Goal: Use online tool/utility: Utilize a website feature to perform a specific function

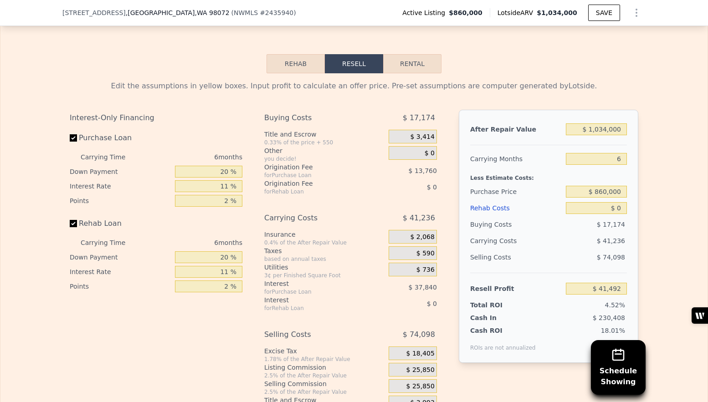
scroll to position [1272, 0]
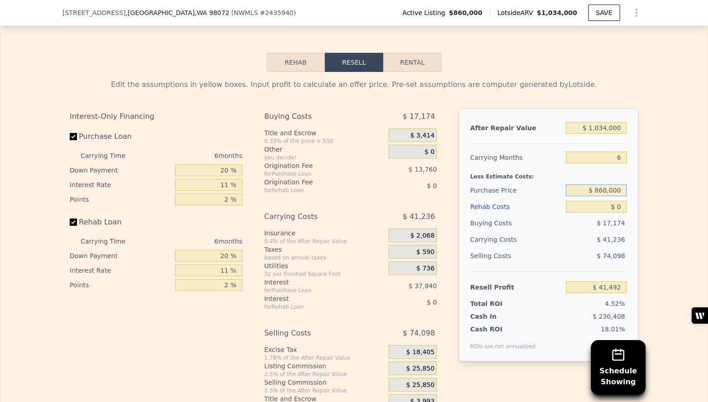
drag, startPoint x: 600, startPoint y: 190, endPoint x: 633, endPoint y: 193, distance: 33.8
click at [633, 192] on div "After Repair Value $ 1,034,000 Carrying Months 6 Less Estimate Costs: Purchase …" at bounding box center [548, 234] width 179 height 253
click at [651, 200] on div "Edit the assumptions in yellow boxes. Input profit to calculate an offer price.…" at bounding box center [353, 241] width 707 height 339
click at [616, 205] on input "$ 0" at bounding box center [596, 207] width 61 height 12
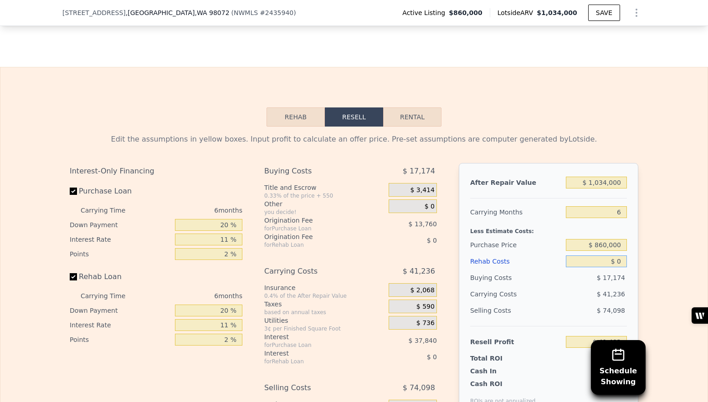
scroll to position [1213, 0]
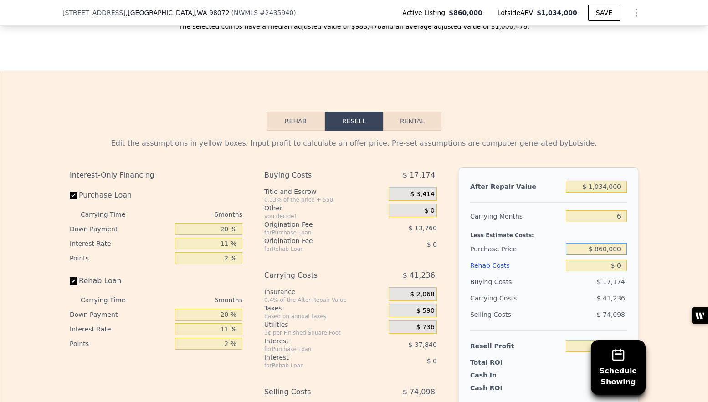
drag, startPoint x: 600, startPoint y: 250, endPoint x: 603, endPoint y: 264, distance: 15.0
click at [597, 250] on input "$ 860,000" at bounding box center [596, 249] width 61 height 12
click at [616, 268] on input "$ 0" at bounding box center [596, 266] width 61 height 12
type input "$ 20"
type input "$ 41,472"
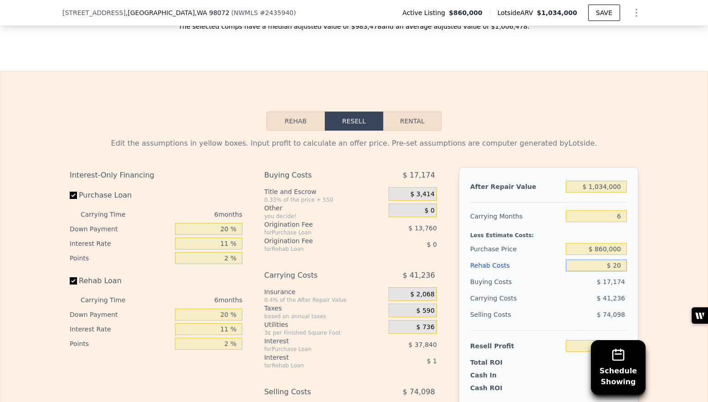
type input "$ 200"
type input "$ 41,283"
type input "$ 2,000"
type input "$ 39,370"
type input "$ 20,000"
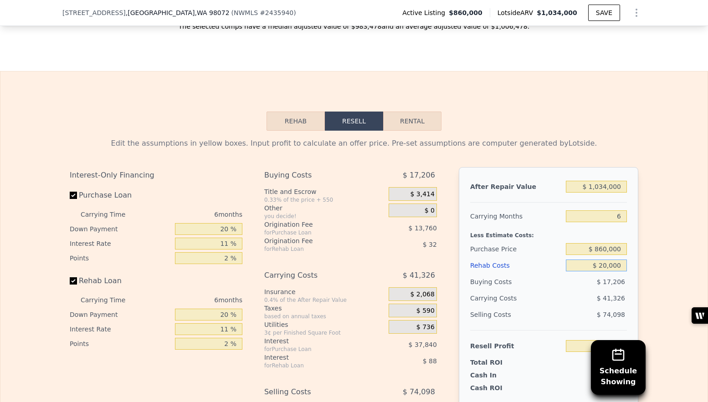
type input "$ 20,290"
type input "$ 200,000"
type input "-$ 170,510"
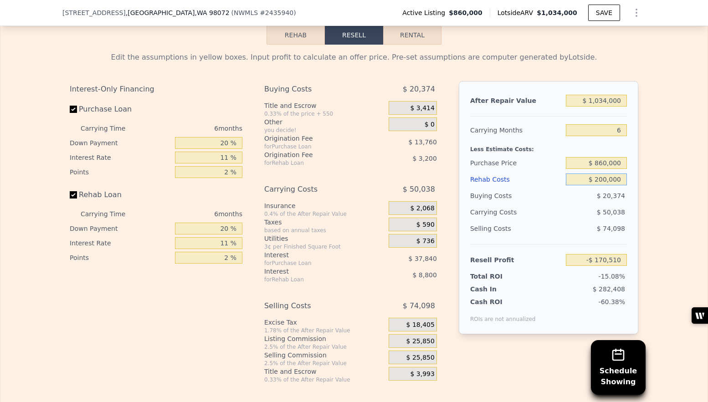
scroll to position [1303, 0]
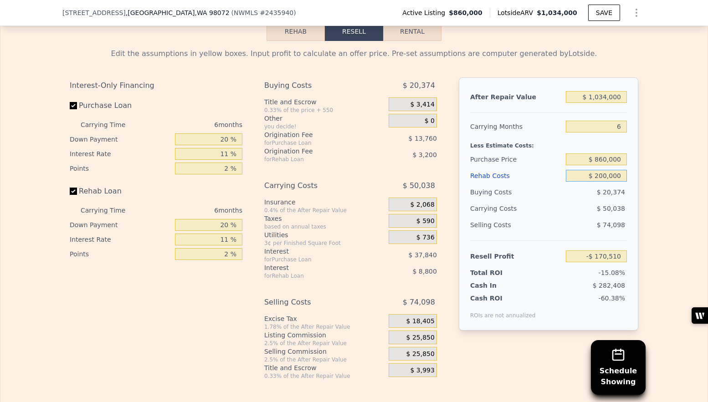
type input "$ 200,000"
click at [73, 194] on input "Rehab Loan" at bounding box center [73, 191] width 7 height 7
checkbox input "false"
type input "-$ 158,508"
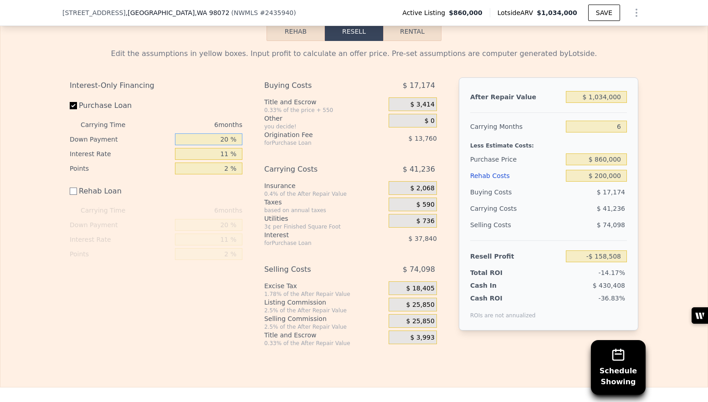
drag, startPoint x: 228, startPoint y: 140, endPoint x: 202, endPoint y: 140, distance: 26.0
click at [201, 139] on input "20 %" at bounding box center [208, 139] width 67 height 12
drag, startPoint x: 229, startPoint y: 153, endPoint x: 209, endPoint y: 150, distance: 19.8
click at [209, 150] on input "11 %" at bounding box center [208, 154] width 67 height 12
type input "6 %"
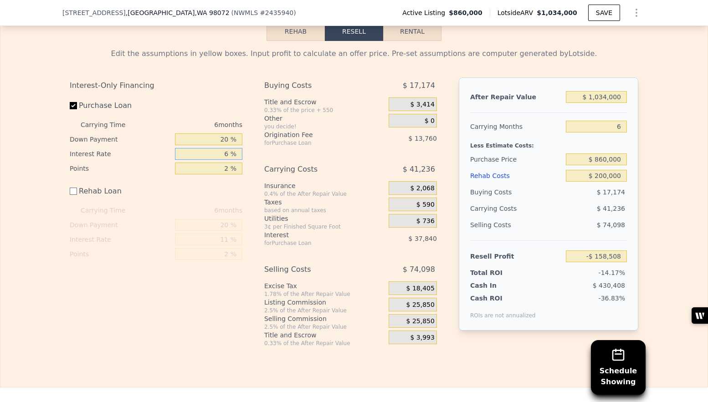
type input "-$ 141,306"
type input "6 %"
click at [233, 101] on div "Purchase Loan" at bounding box center [156, 107] width 173 height 20
drag, startPoint x: 224, startPoint y: 138, endPoint x: 211, endPoint y: 139, distance: 13.2
click at [211, 139] on input "20 %" at bounding box center [208, 139] width 67 height 12
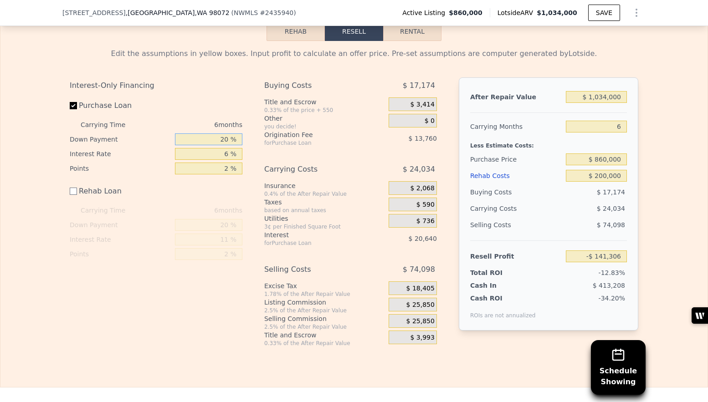
type input "10 %"
type input "-$ 145,606"
type input "10 %"
click at [197, 93] on div "Interest-Only Financing Purchase Loan Carrying Time 6 months Down Payment 10 % …" at bounding box center [156, 169] width 173 height 184
click at [427, 239] on span "$ 23,220" at bounding box center [422, 238] width 28 height 7
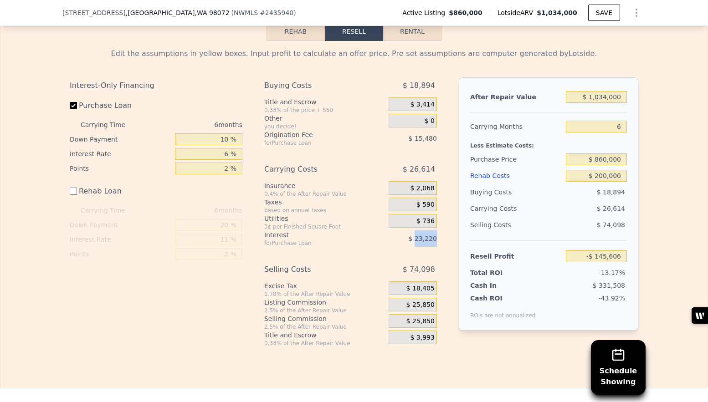
click at [427, 239] on span "$ 23,220" at bounding box center [422, 238] width 28 height 7
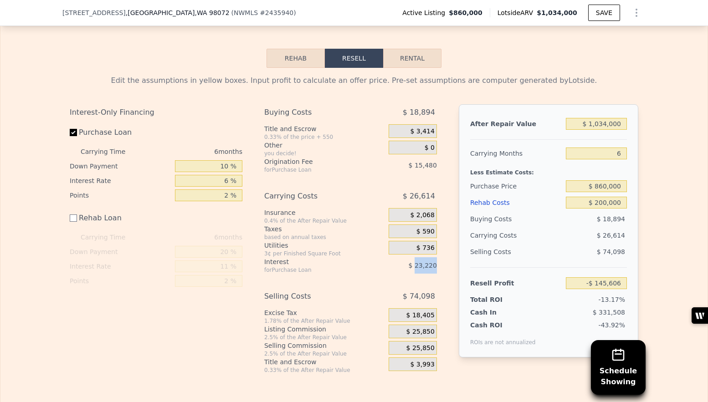
click at [410, 60] on button "Rental" at bounding box center [412, 58] width 58 height 19
select select "30"
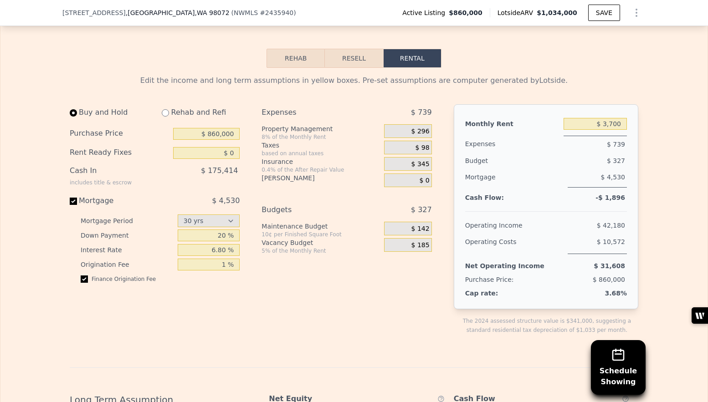
scroll to position [1277, 0]
click at [219, 250] on input "6.80 %" at bounding box center [209, 250] width 62 height 12
type input "6.20 %"
click at [266, 265] on div "Expenses $ 739 Property Management 8% of the Monthly Rent $ 296 Taxes based on …" at bounding box center [349, 226] width 177 height 245
drag, startPoint x: 218, startPoint y: 236, endPoint x: 213, endPoint y: 236, distance: 5.5
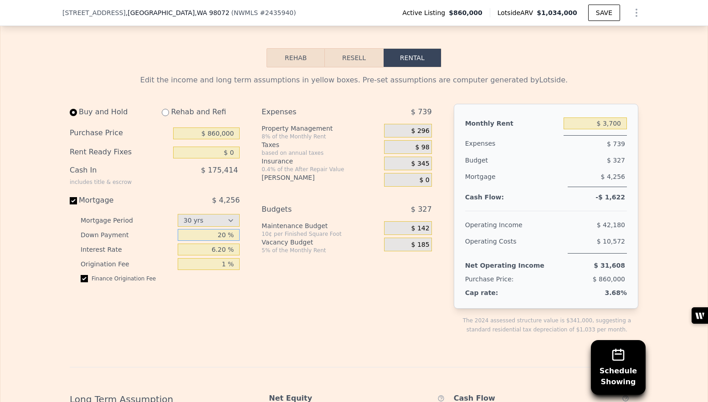
click at [213, 236] on input "20 %" at bounding box center [209, 235] width 62 height 12
type input "10 %"
click at [275, 283] on div "Expenses $ 739 Property Management 8% of the Monthly Rent $ 296 Taxes based on …" at bounding box center [349, 226] width 177 height 245
click at [229, 153] on input "$ 0" at bounding box center [206, 153] width 66 height 12
type input "$ 200,000"
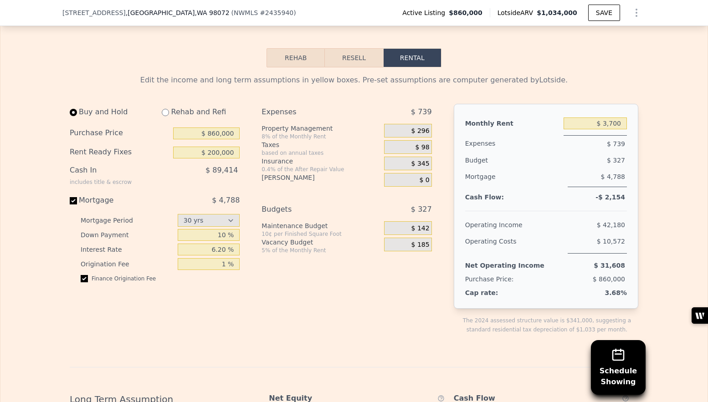
click at [348, 189] on div "Expenses $ 739 Property Management 8% of the Monthly Rent $ 296 Taxes based on …" at bounding box center [349, 226] width 177 height 245
click at [616, 176] on span "$ 4,788" at bounding box center [613, 176] width 24 height 7
click at [538, 173] on div "Mortgage" at bounding box center [514, 177] width 99 height 19
click at [424, 130] on span "$ 296" at bounding box center [420, 131] width 18 height 8
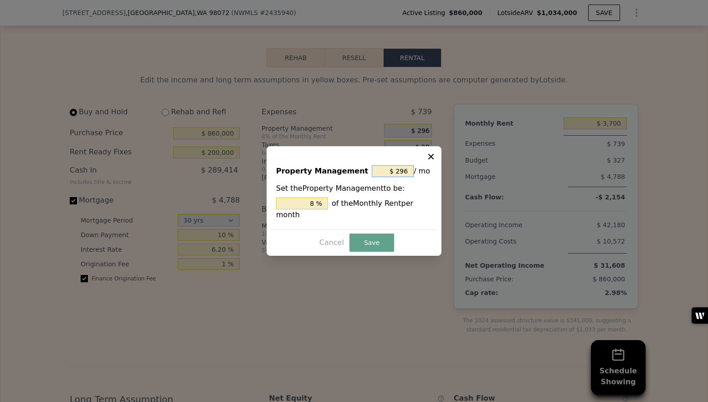
click at [407, 172] on input "$ 296" at bounding box center [393, 171] width 42 height 12
click at [408, 172] on input "$ 296" at bounding box center [393, 171] width 42 height 12
type input "$ 0"
type input "0 %"
type input "$ 0"
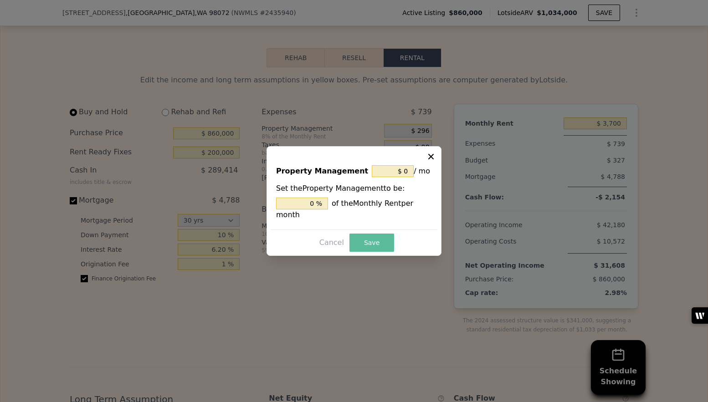
click at [368, 249] on button "Save" at bounding box center [371, 243] width 45 height 18
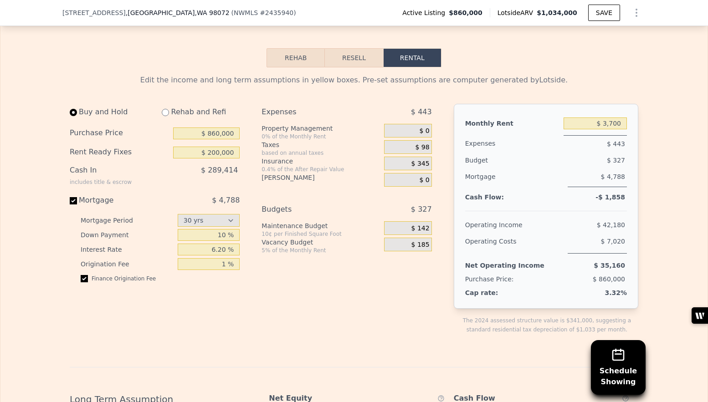
click at [343, 55] on button "Resell" at bounding box center [354, 57] width 58 height 19
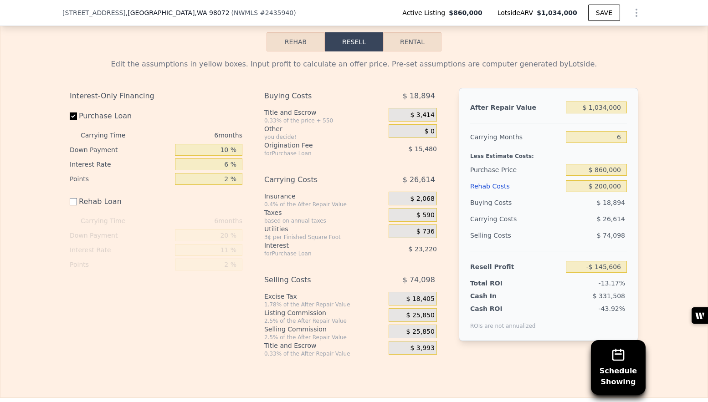
scroll to position [1292, 0]
click at [617, 139] on input "6" at bounding box center [596, 138] width 61 height 12
type input "4"
type input "-$ 136,734"
type input "4"
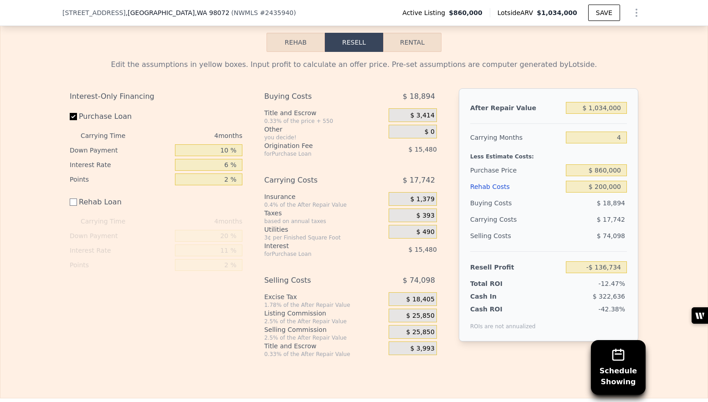
click at [663, 168] on div "Edit the assumptions in yellow boxes. Input profit to calculate an offer price.…" at bounding box center [353, 205] width 707 height 306
click at [223, 166] on input "6 %" at bounding box center [208, 165] width 67 height 12
type input "3 %"
type input "-$ 128,994"
click at [230, 192] on div "Interest-Only Financing Purchase Loan Carrying Time 4 months Down Payment 10 % …" at bounding box center [156, 180] width 173 height 184
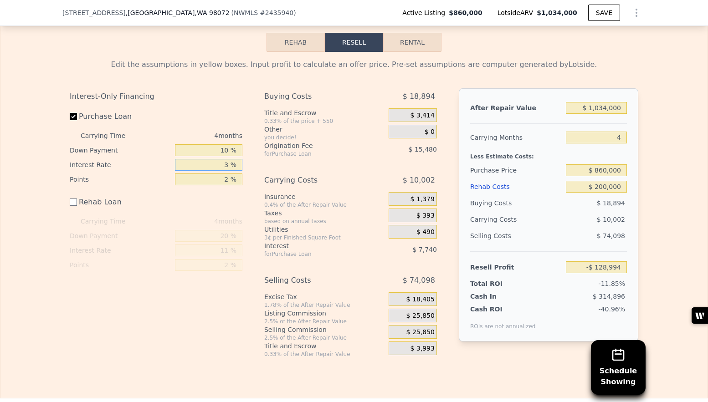
drag, startPoint x: 229, startPoint y: 166, endPoint x: 218, endPoint y: 164, distance: 11.0
click at [218, 164] on input "3 %" at bounding box center [208, 165] width 67 height 12
type input "6 %"
type input "-$ 136,734"
type input "6 %"
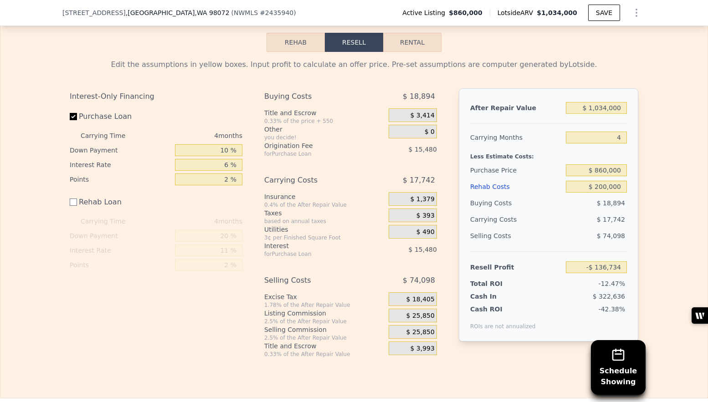
click at [387, 185] on div "$ 17,742" at bounding box center [402, 180] width 67 height 16
click at [422, 296] on span "$ 18,405" at bounding box center [420, 300] width 28 height 8
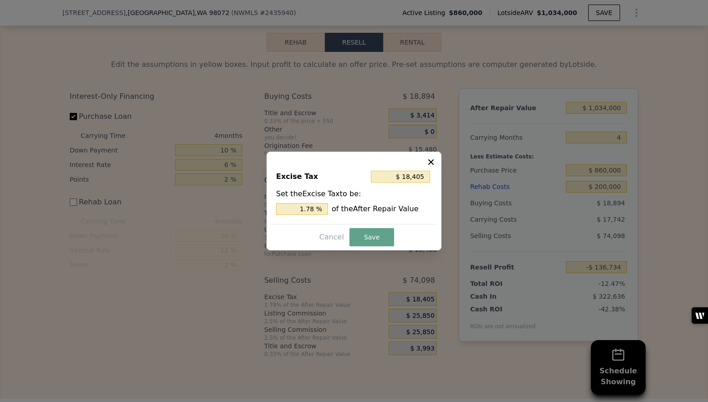
click at [429, 158] on icon at bounding box center [430, 162] width 9 height 9
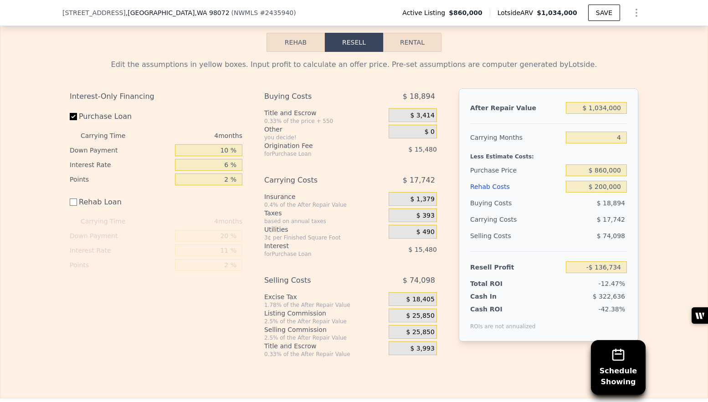
click at [414, 314] on span "$ 25,850" at bounding box center [420, 316] width 28 height 8
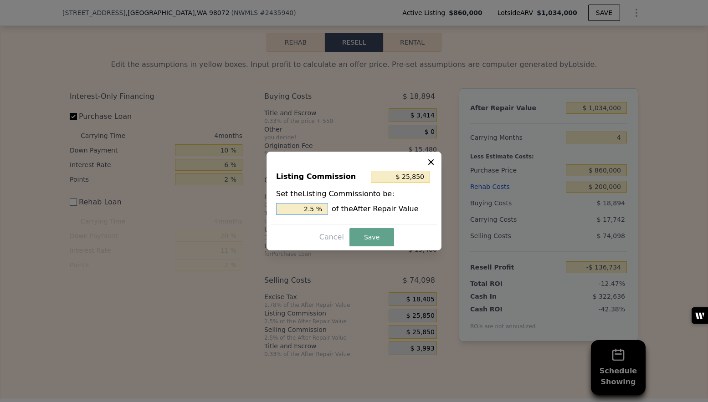
click at [305, 209] on input "2.5 %" at bounding box center [302, 209] width 52 height 12
type input "$ 15,510"
type input "1.5 %"
click at [369, 234] on button "Save" at bounding box center [371, 237] width 45 height 18
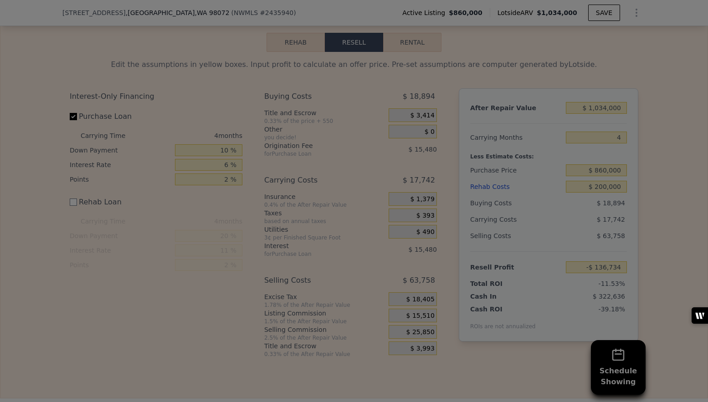
type input "-$ 126,394"
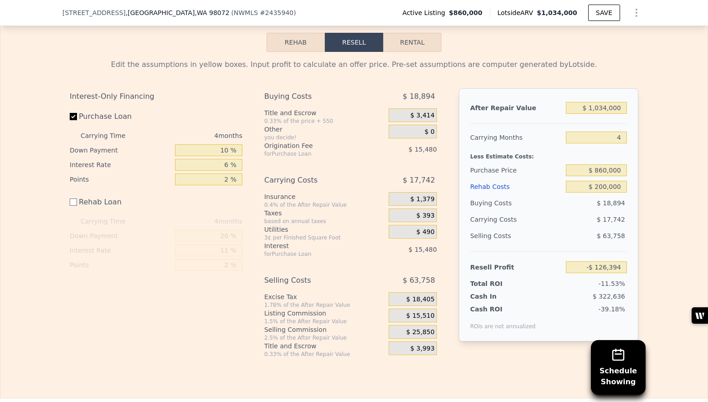
click at [415, 335] on span "$ 25,850" at bounding box center [420, 332] width 28 height 8
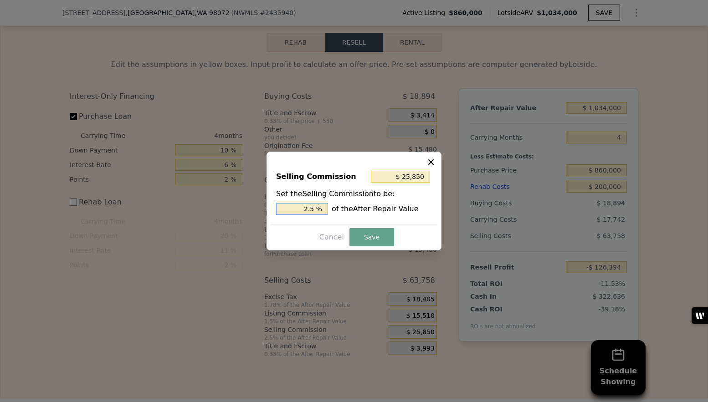
click at [302, 211] on input "2.5 %" at bounding box center [302, 209] width 52 height 12
type input "$ 15,510"
type input "1.5 %"
click at [378, 236] on button "Save" at bounding box center [371, 237] width 45 height 18
type input "-$ 116,054"
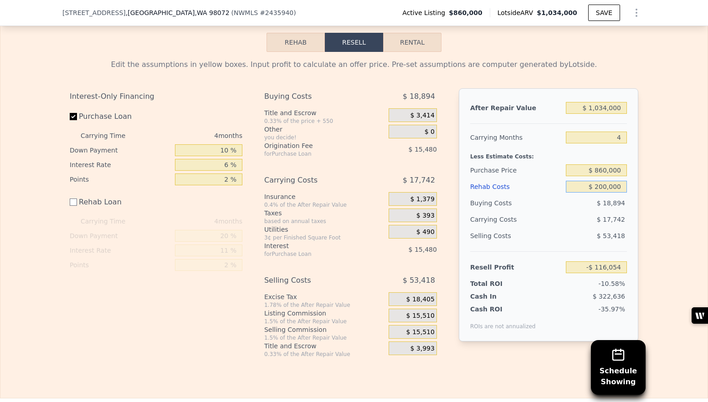
drag, startPoint x: 606, startPoint y: 188, endPoint x: 596, endPoint y: 189, distance: 10.2
click at [596, 189] on input "$ 200,000" at bounding box center [596, 187] width 61 height 12
type input "$ 1,000"
type input "$ 82,946"
type input "$ 15,000"
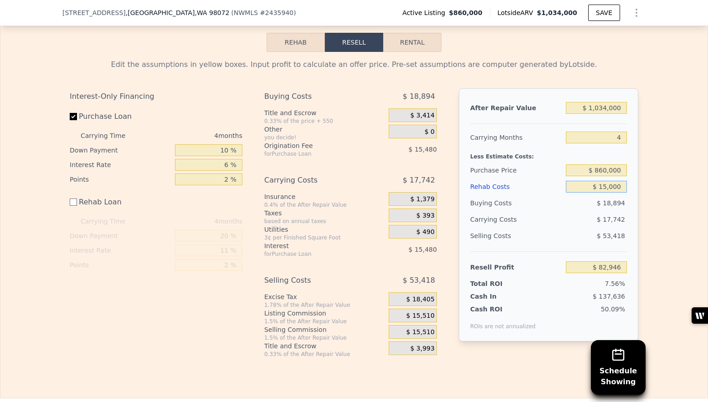
type input "$ 68,946"
type input "$ 150,000"
type input "-$ 66,054"
type input "$ 150,000"
click at [658, 185] on div "Edit the assumptions in yellow boxes. Input profit to calculate an offer price.…" at bounding box center [353, 205] width 707 height 306
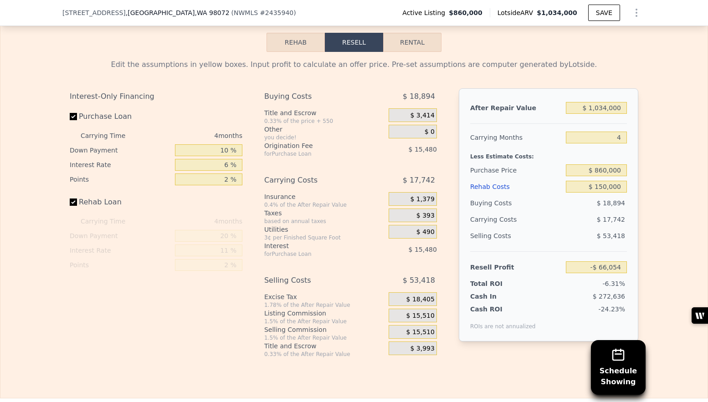
checkbox input "true"
type input "6"
type input "$ 0"
type input "$ 41,492"
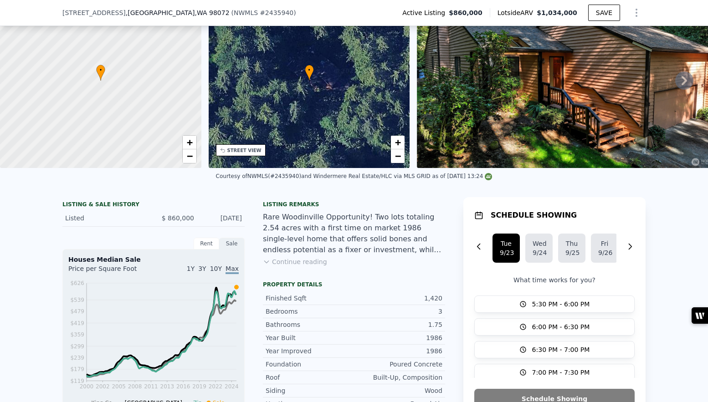
scroll to position [0, 0]
